Goal: Find specific page/section: Find specific page/section

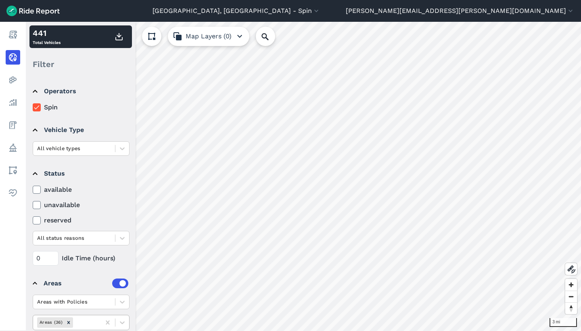
click at [83, 324] on div at bounding box center [86, 321] width 22 height 9
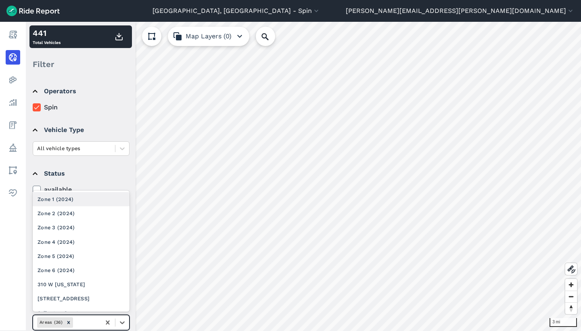
click at [92, 201] on div "Zone 1 (2024)" at bounding box center [81, 199] width 97 height 14
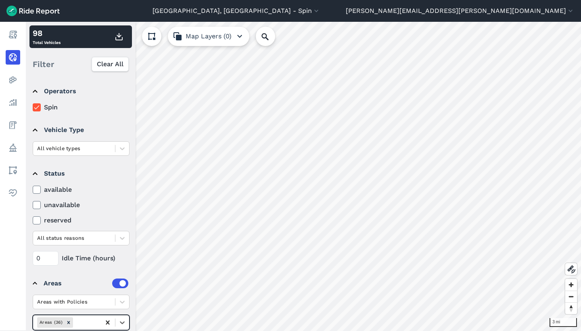
click at [109, 322] on icon at bounding box center [108, 322] width 8 height 8
click at [92, 322] on div at bounding box center [86, 321] width 22 height 9
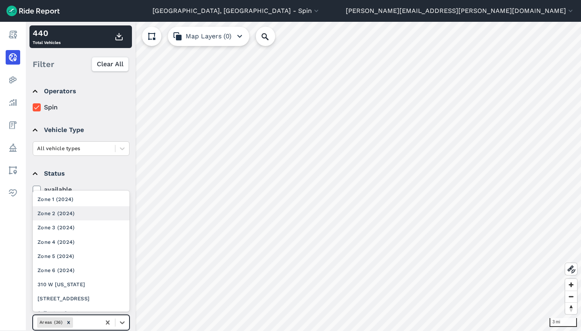
click at [83, 218] on div "Zone 2 (2024)" at bounding box center [81, 213] width 97 height 14
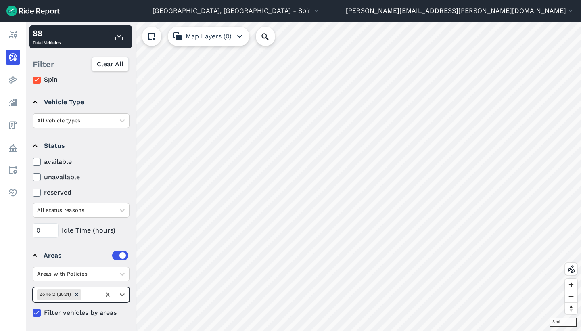
scroll to position [28, 0]
click at [106, 294] on icon at bounding box center [108, 294] width 8 height 8
click at [93, 294] on div at bounding box center [86, 294] width 22 height 9
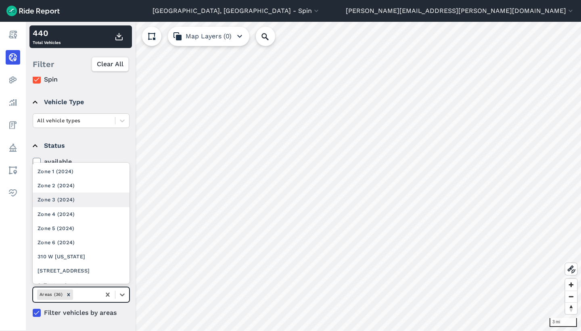
click at [91, 200] on div "Zone 3 (2024)" at bounding box center [81, 199] width 97 height 14
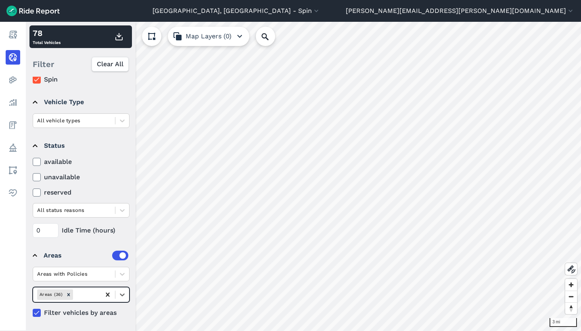
click at [103, 295] on div at bounding box center [107, 294] width 15 height 15
click at [90, 295] on div at bounding box center [86, 294] width 22 height 9
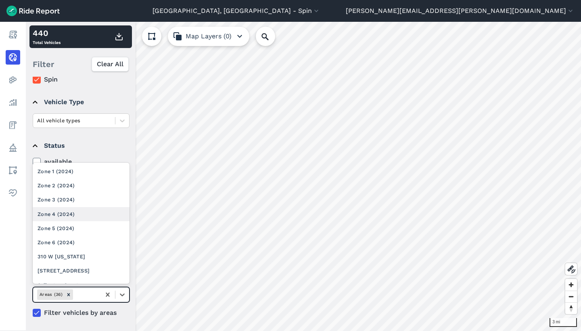
click at [91, 211] on div "Zone 4 (2024)" at bounding box center [81, 214] width 97 height 14
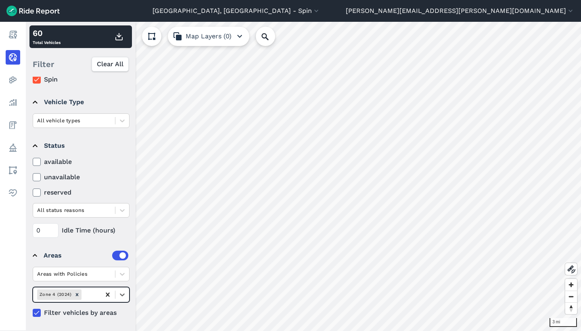
click at [108, 294] on icon at bounding box center [108, 294] width 4 height 4
click at [91, 294] on div at bounding box center [86, 294] width 22 height 9
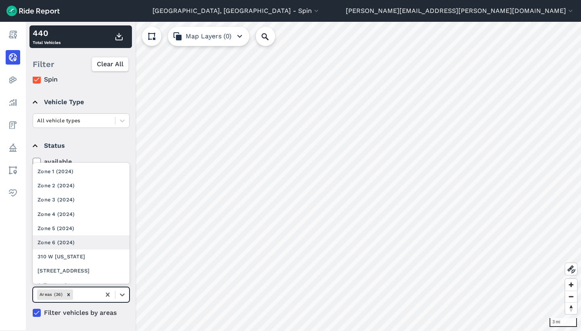
click at [86, 242] on div "Zone 6 (2024)" at bounding box center [81, 242] width 97 height 14
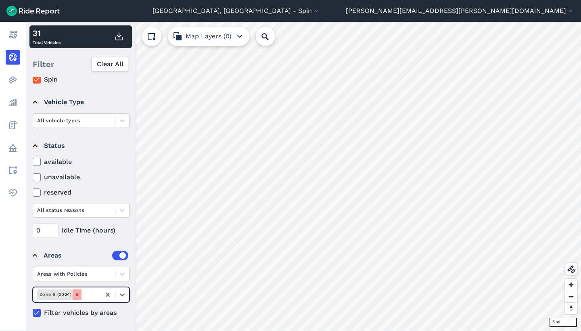
click at [79, 292] on icon "Remove Zone 6 (2024)" at bounding box center [77, 295] width 6 height 6
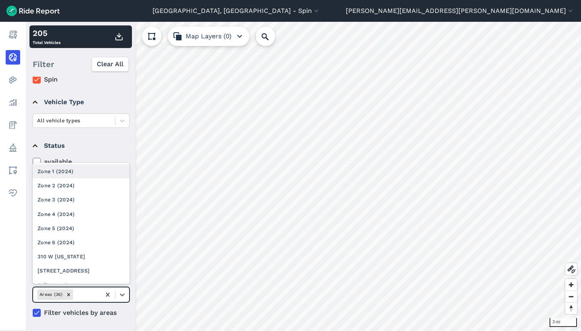
click at [79, 292] on div at bounding box center [86, 294] width 22 height 9
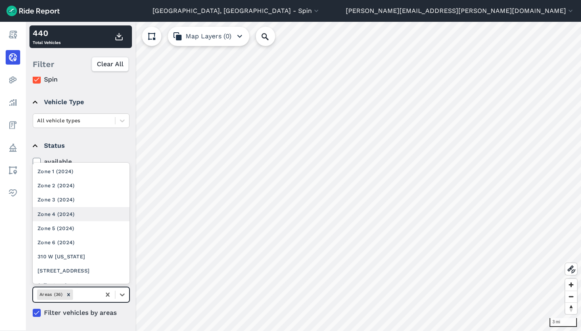
click at [79, 208] on div "Zone 4 (2024)" at bounding box center [81, 214] width 97 height 14
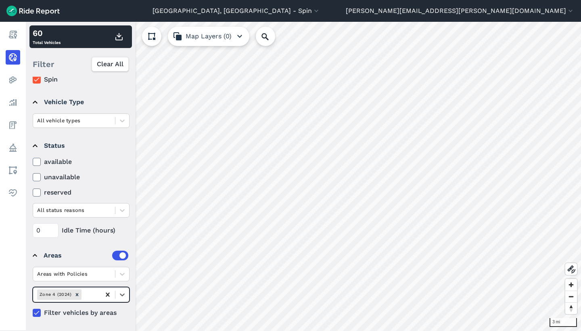
click at [108, 296] on icon at bounding box center [108, 294] width 8 height 8
click at [88, 296] on div at bounding box center [86, 294] width 22 height 9
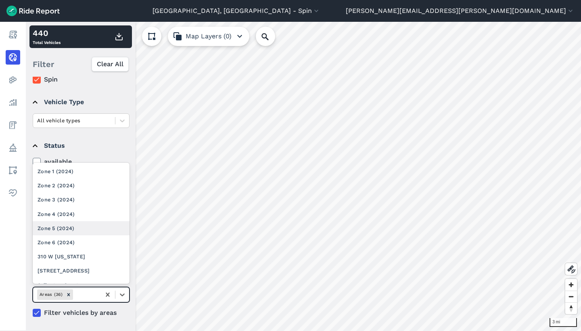
click at [88, 221] on div "Zone 5 (2024)" at bounding box center [81, 228] width 97 height 14
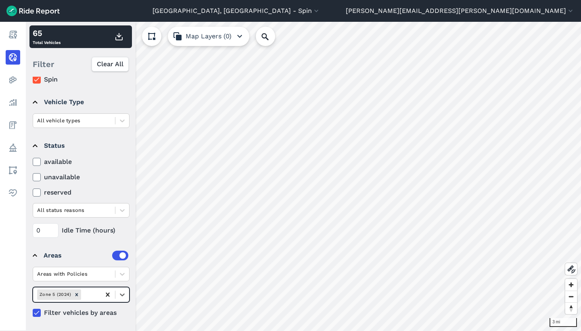
click at [107, 296] on icon at bounding box center [108, 294] width 8 height 8
click at [101, 296] on div at bounding box center [107, 294] width 15 height 15
click at [75, 291] on input "text" at bounding box center [76, 294] width 2 height 8
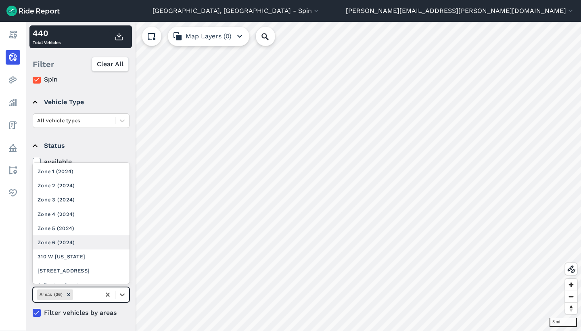
click at [75, 241] on div "Zone 6 (2024)" at bounding box center [81, 242] width 97 height 14
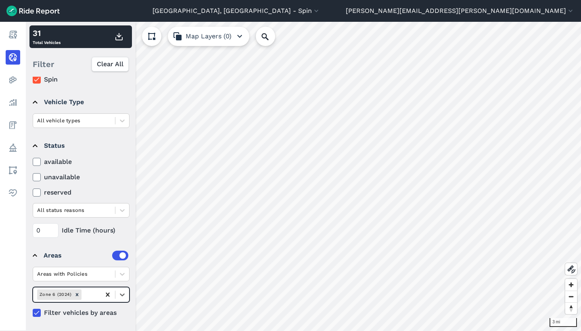
click at [108, 293] on icon at bounding box center [108, 294] width 4 height 4
click at [109, 295] on icon at bounding box center [108, 294] width 4 height 4
click at [108, 293] on icon at bounding box center [108, 294] width 8 height 8
click at [106, 294] on icon at bounding box center [108, 294] width 8 height 8
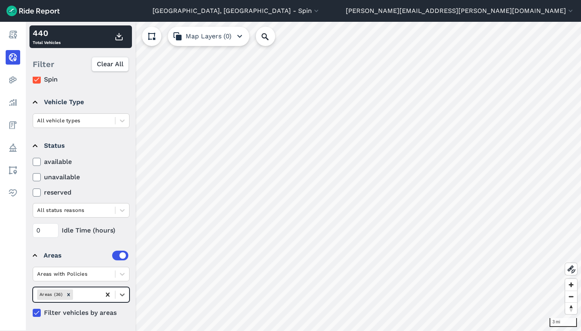
click at [110, 295] on icon at bounding box center [108, 294] width 8 height 8
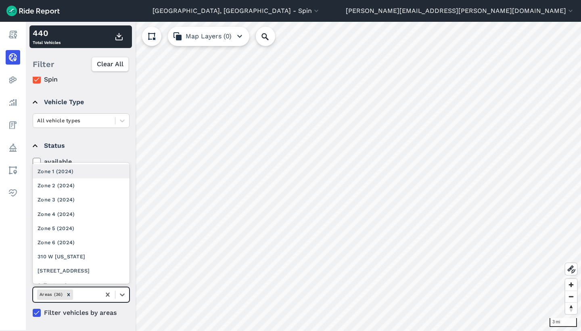
click at [92, 300] on div "Areas (36)" at bounding box center [66, 294] width 67 height 13
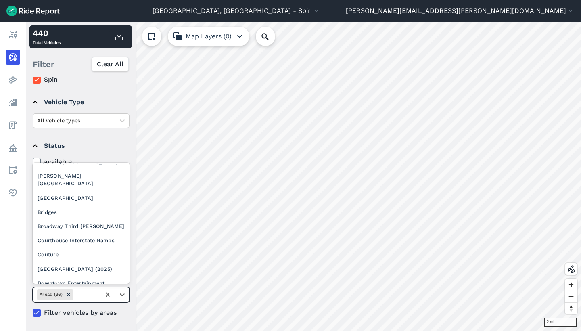
scroll to position [0, 0]
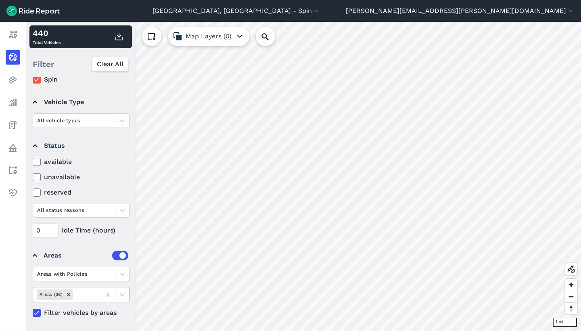
click at [86, 292] on div at bounding box center [86, 294] width 22 height 9
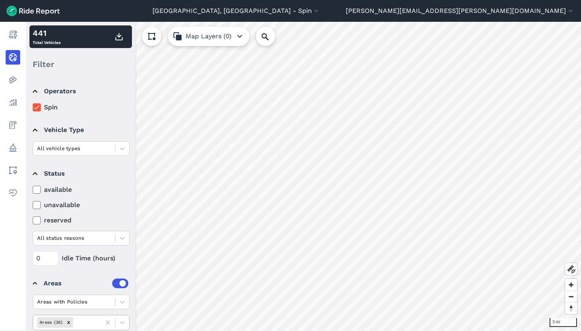
click at [78, 327] on div at bounding box center [86, 321] width 22 height 9
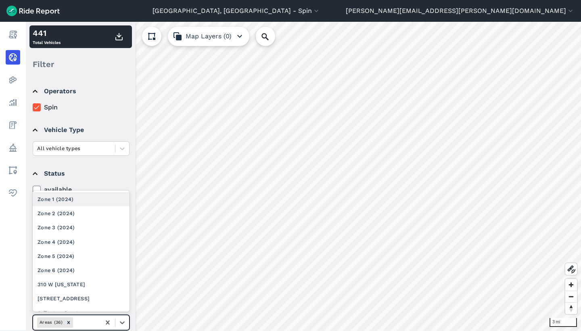
click at [79, 202] on div "Zone 1 (2024)" at bounding box center [81, 199] width 97 height 14
